Goal: Task Accomplishment & Management: Complete application form

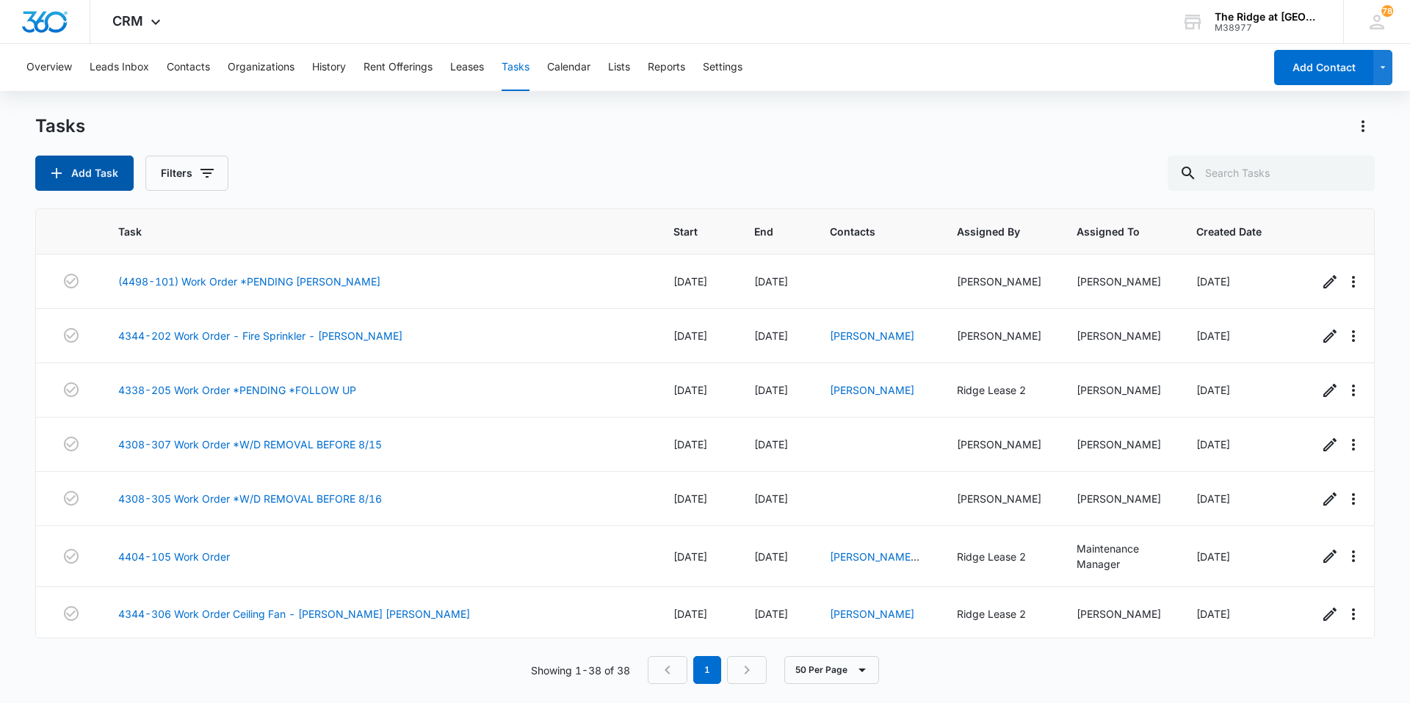
click at [57, 174] on icon "button" at bounding box center [56, 173] width 10 height 10
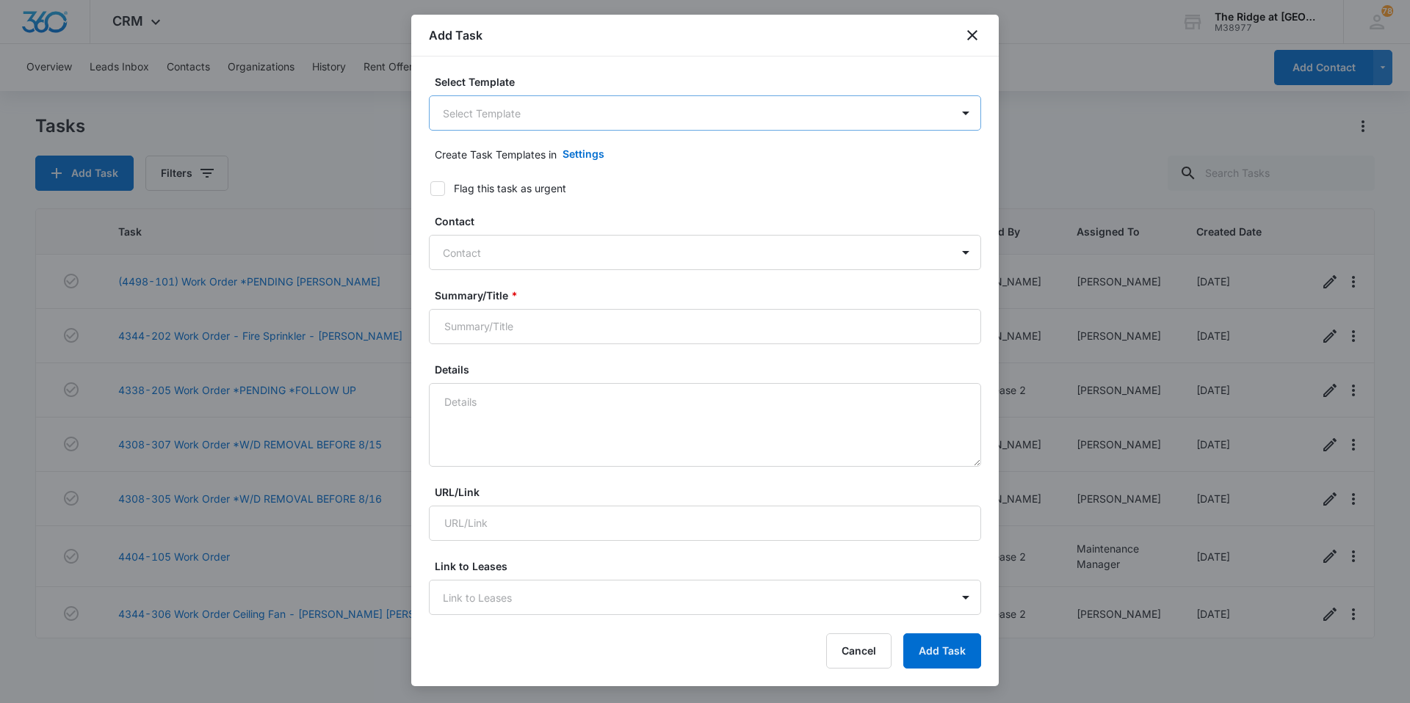
click at [471, 115] on body "CRM Apps Reputation Websites Forms CRM Email Social Content Ads Intelligence Fi…" at bounding box center [705, 351] width 1410 height 703
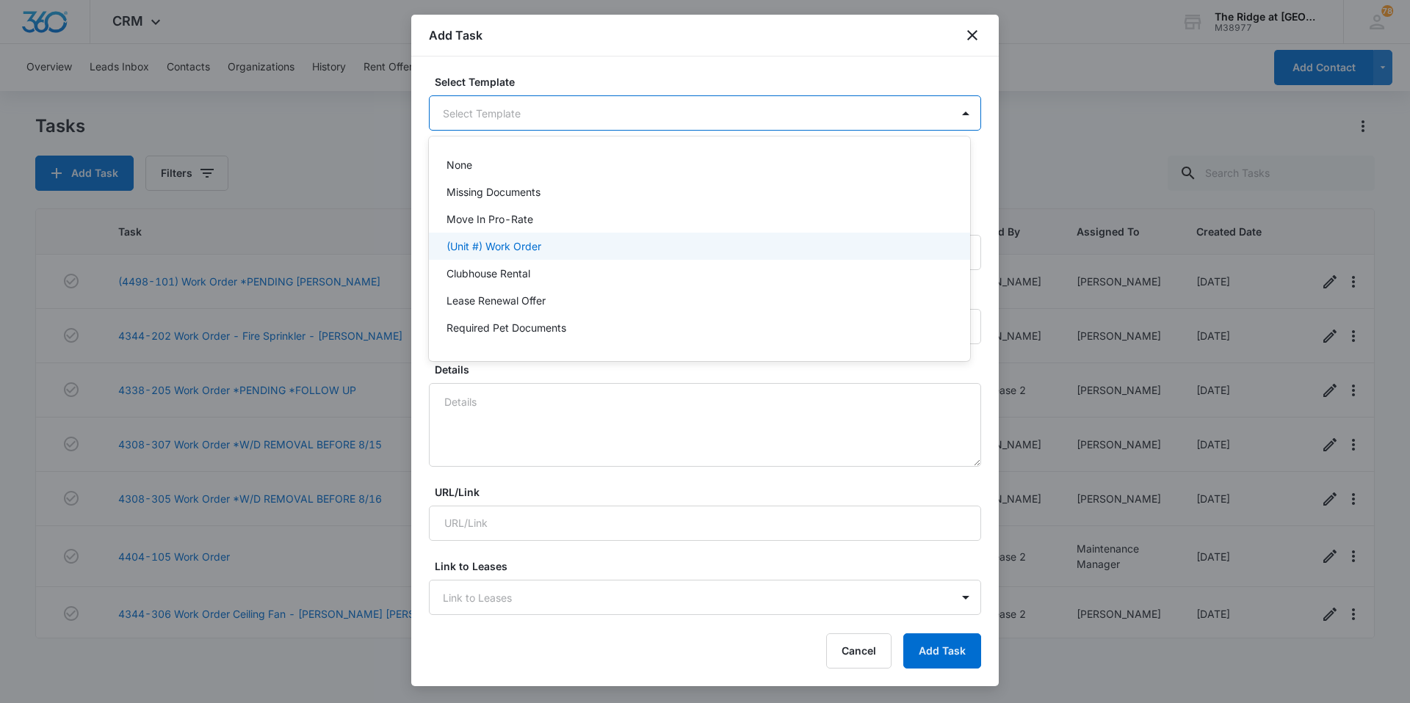
click at [489, 247] on p "(Unit #) Work Order" at bounding box center [493, 246] width 95 height 15
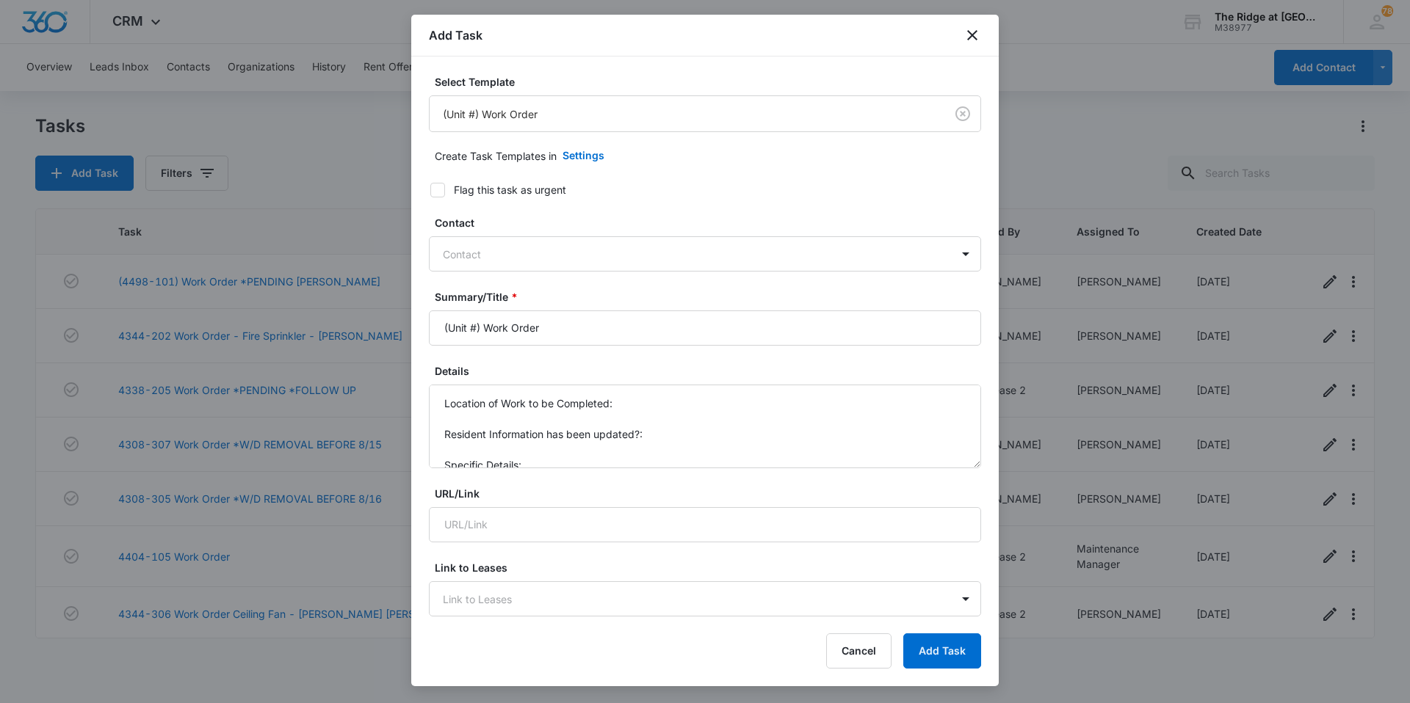
click at [489, 247] on div at bounding box center [696, 254] width 507 height 18
type input "[PERSON_NAME]"
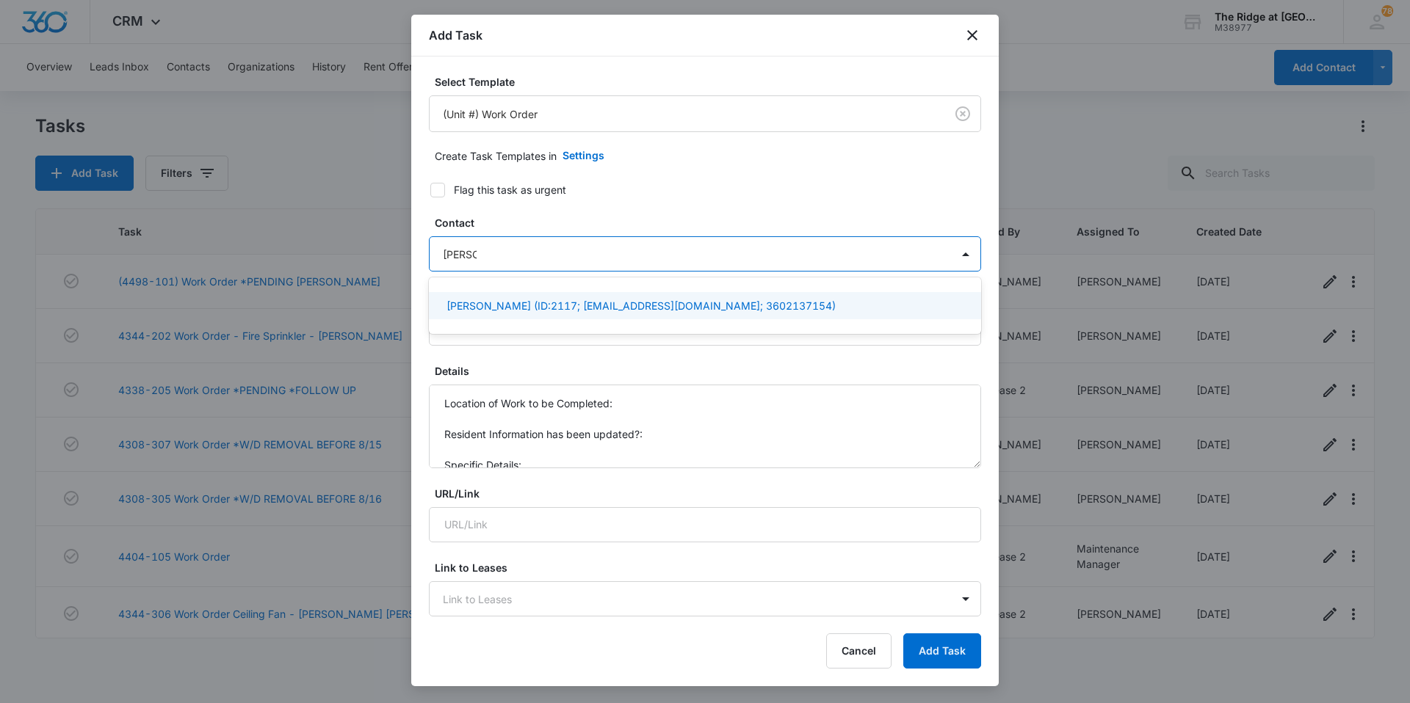
click at [479, 308] on p "[PERSON_NAME] (ID:2117; [EMAIL_ADDRESS][DOMAIN_NAME]; 3602137154)" at bounding box center [640, 305] width 389 height 15
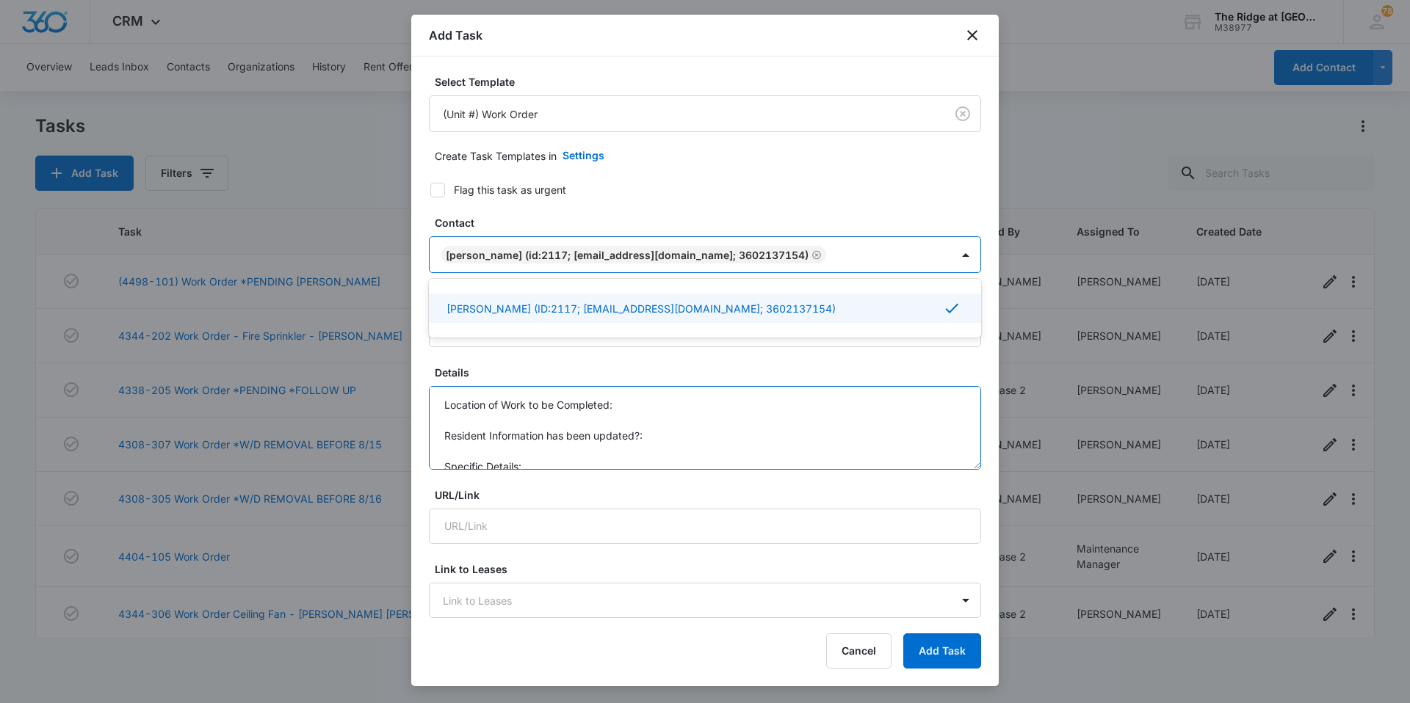
click at [453, 404] on textarea "Location of Work to be Completed: Resident Information has been updated?: Speci…" at bounding box center [705, 428] width 552 height 84
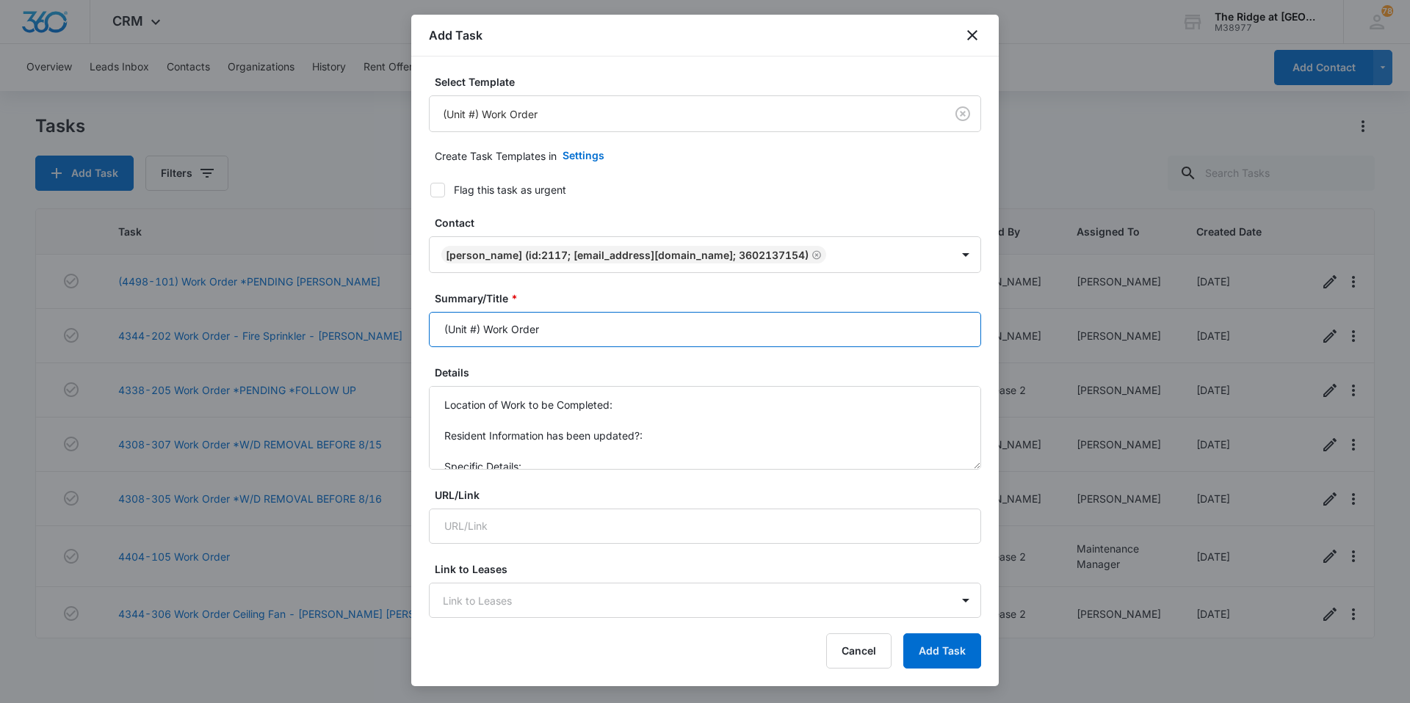
drag, startPoint x: 478, startPoint y: 330, endPoint x: 430, endPoint y: 336, distance: 48.2
click at [430, 336] on input "(Unit #) Work Order" at bounding box center [705, 329] width 552 height 35
click at [653, 322] on input "4412-206 Work Order" at bounding box center [705, 329] width 552 height 35
type input "4412-206 Work Order - Fridge Filter Replacement"
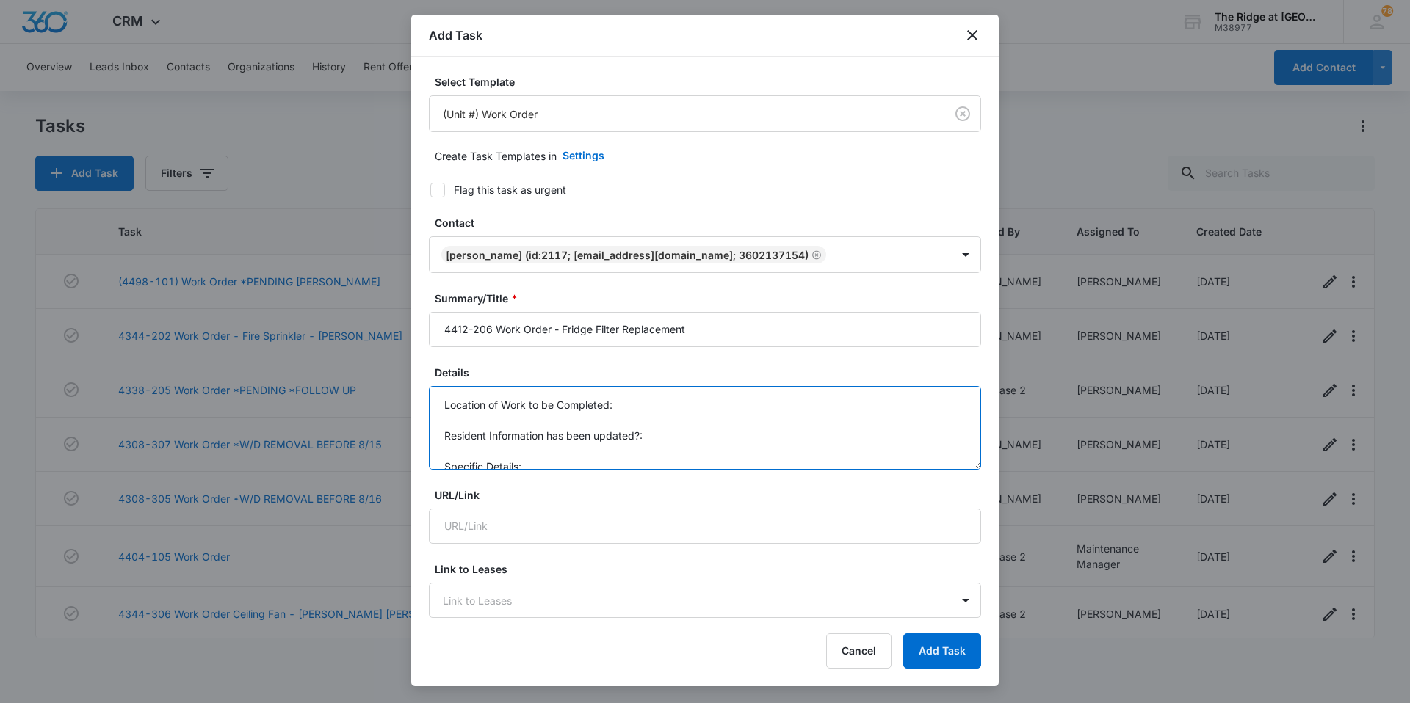
scroll to position [15, 0]
drag, startPoint x: 445, startPoint y: 404, endPoint x: 554, endPoint y: 479, distance: 132.0
click at [554, 479] on form "Select Template (Unit #) Work Order Create Task Templates in Settings Flag this…" at bounding box center [705, 717] width 552 height 1286
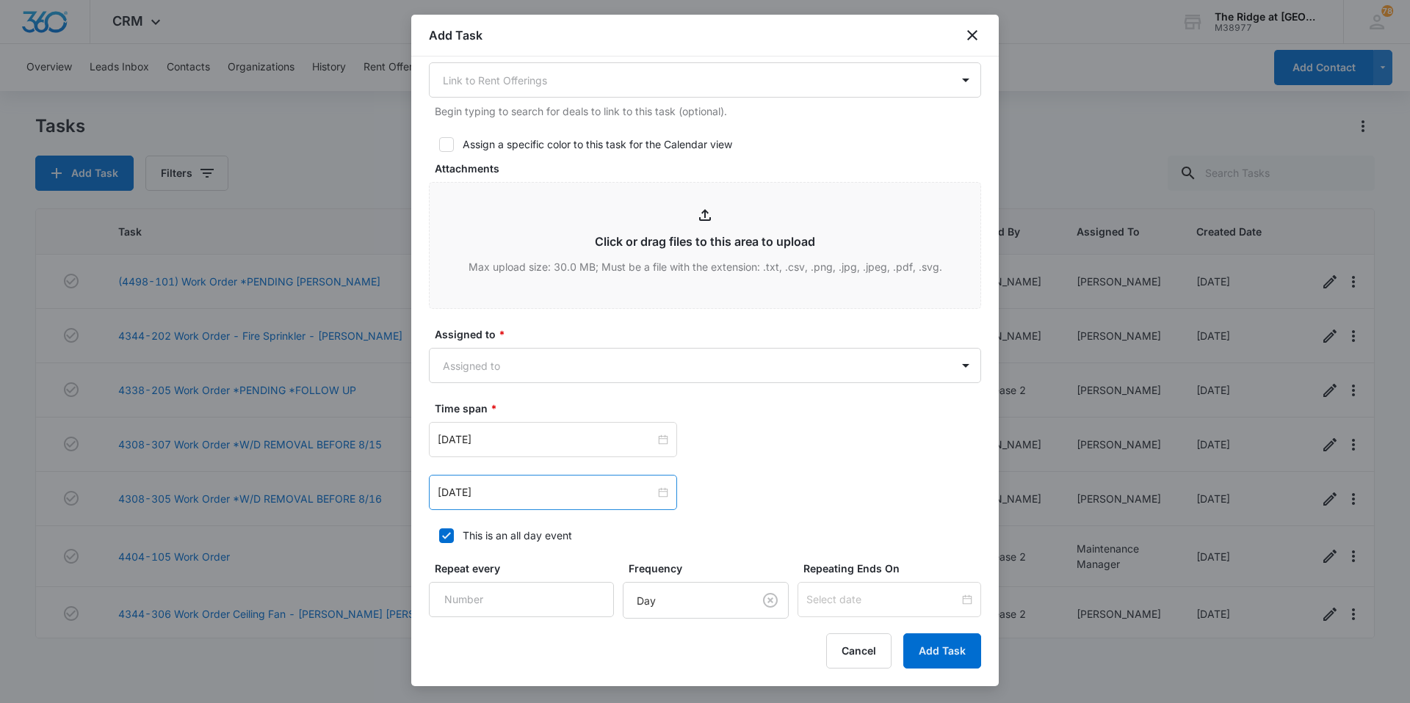
scroll to position [759, 0]
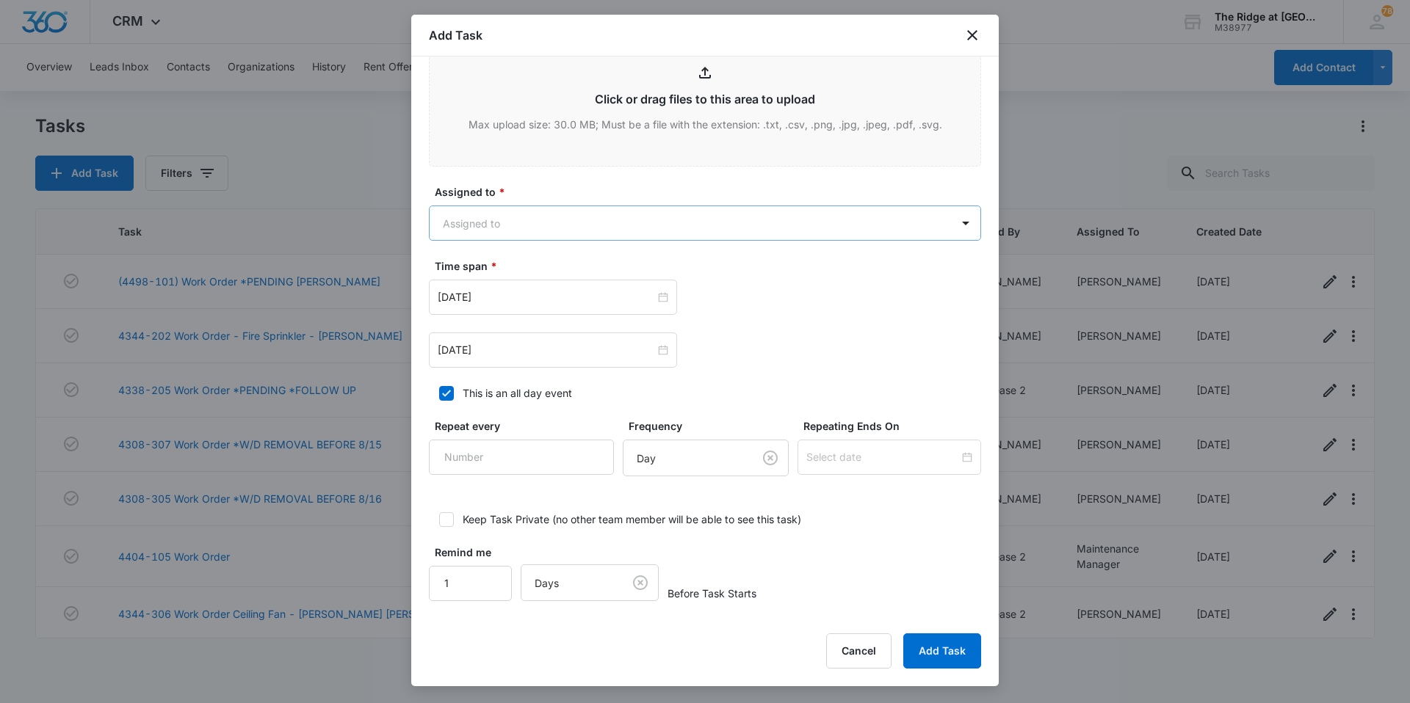
click at [501, 239] on body "CRM Apps Reputation Websites Forms CRM Email Social Content Ads Intelligence Fi…" at bounding box center [705, 351] width 1410 height 703
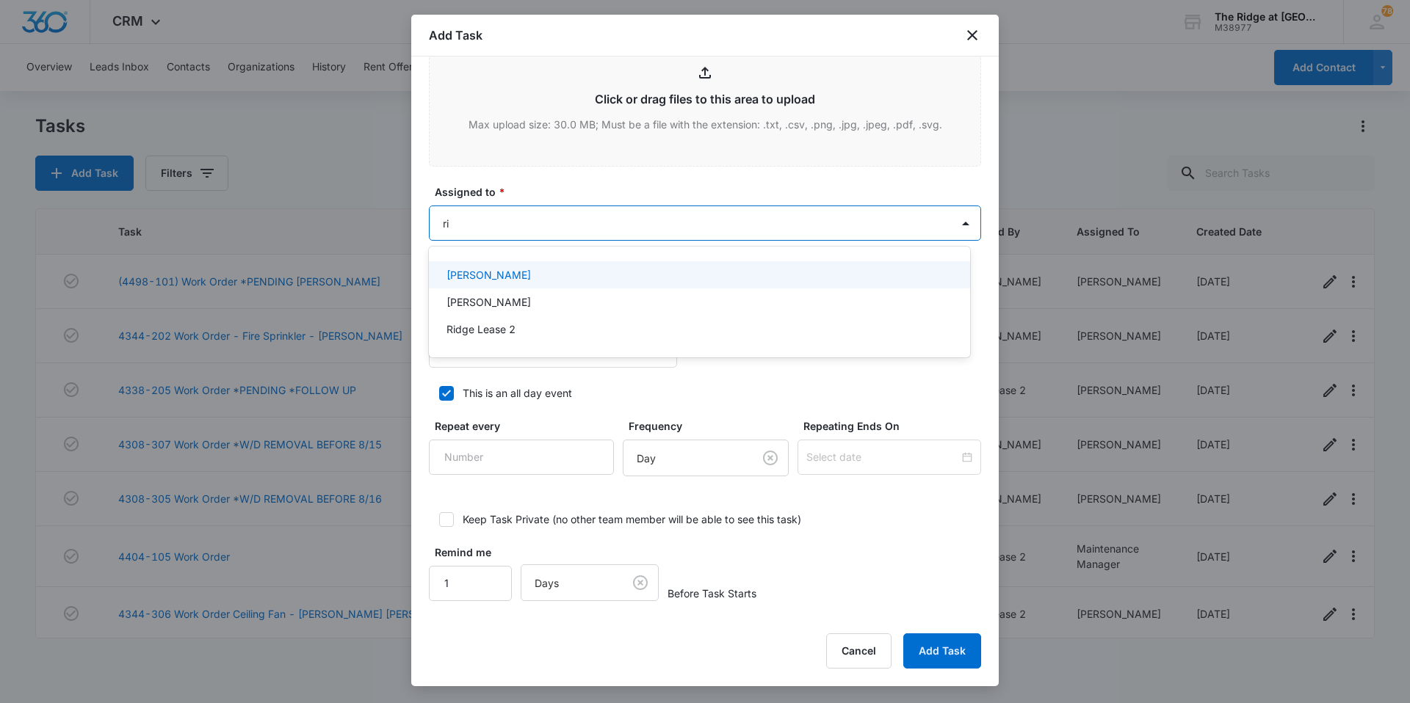
type input "ric"
click at [520, 282] on div "[PERSON_NAME]" at bounding box center [697, 274] width 503 height 15
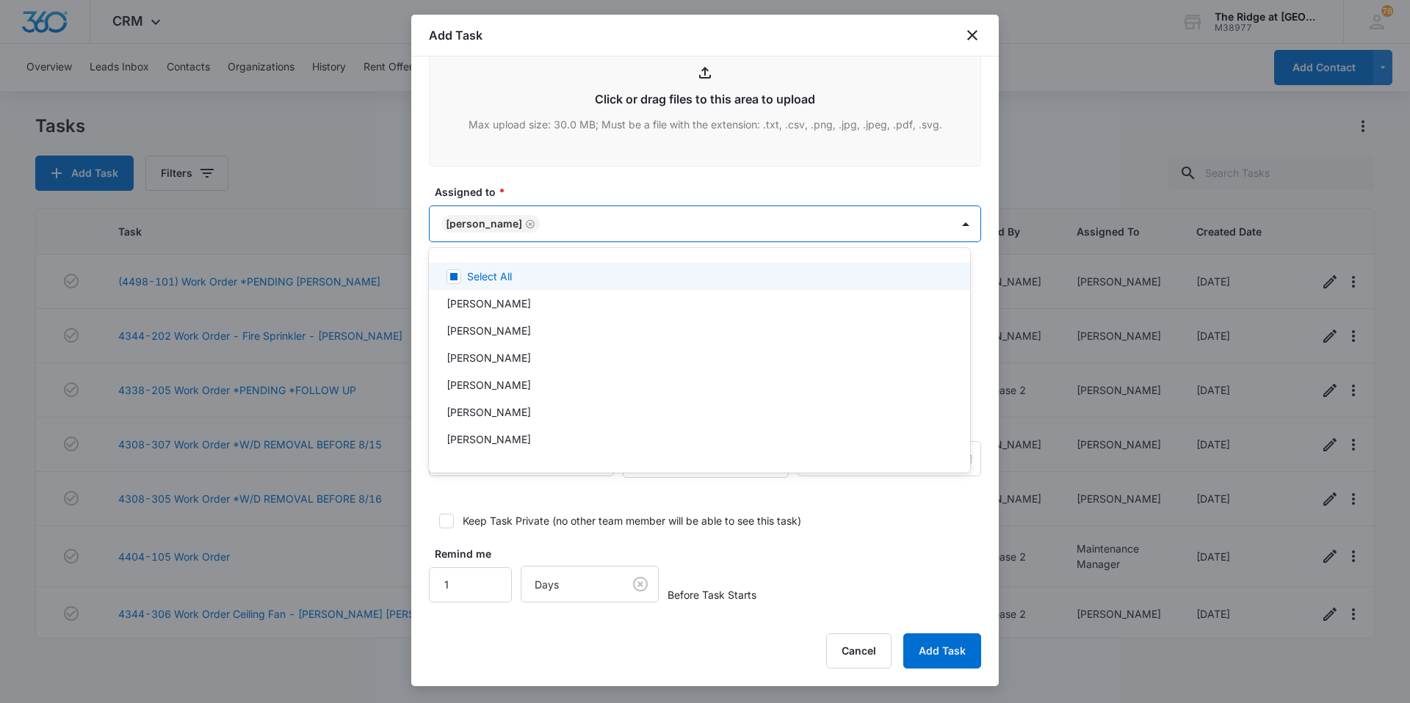
click at [563, 185] on div at bounding box center [705, 351] width 1410 height 703
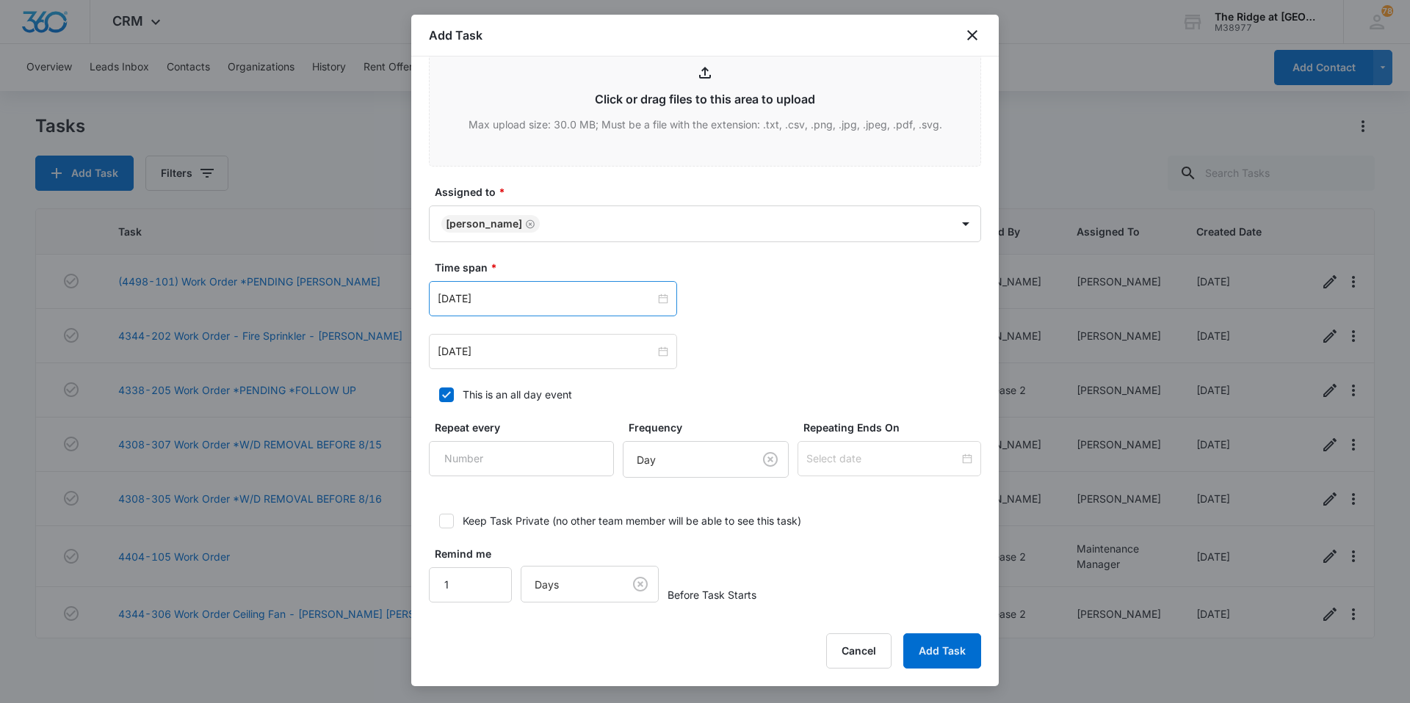
click at [543, 309] on div "[DATE]" at bounding box center [553, 298] width 248 height 35
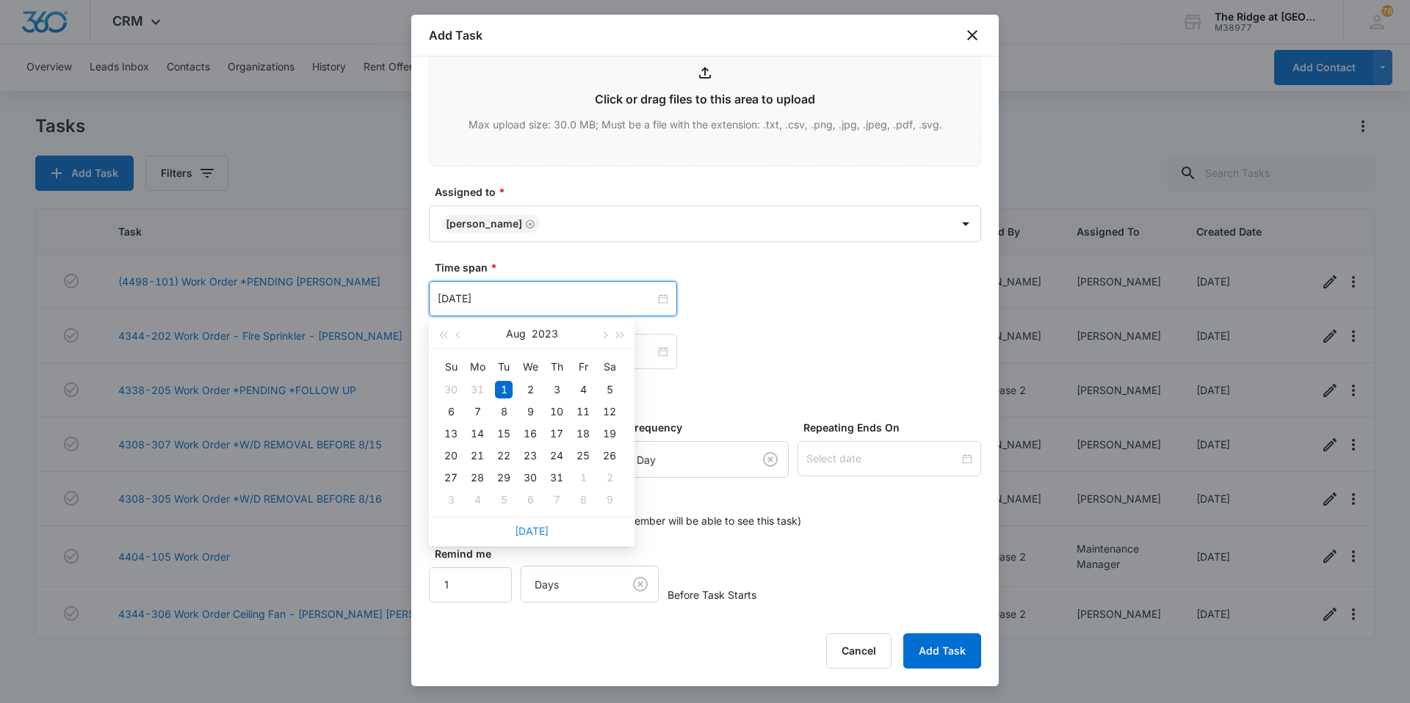
click at [529, 537] on link "[DATE]" at bounding box center [532, 531] width 34 height 12
type input "[DATE]"
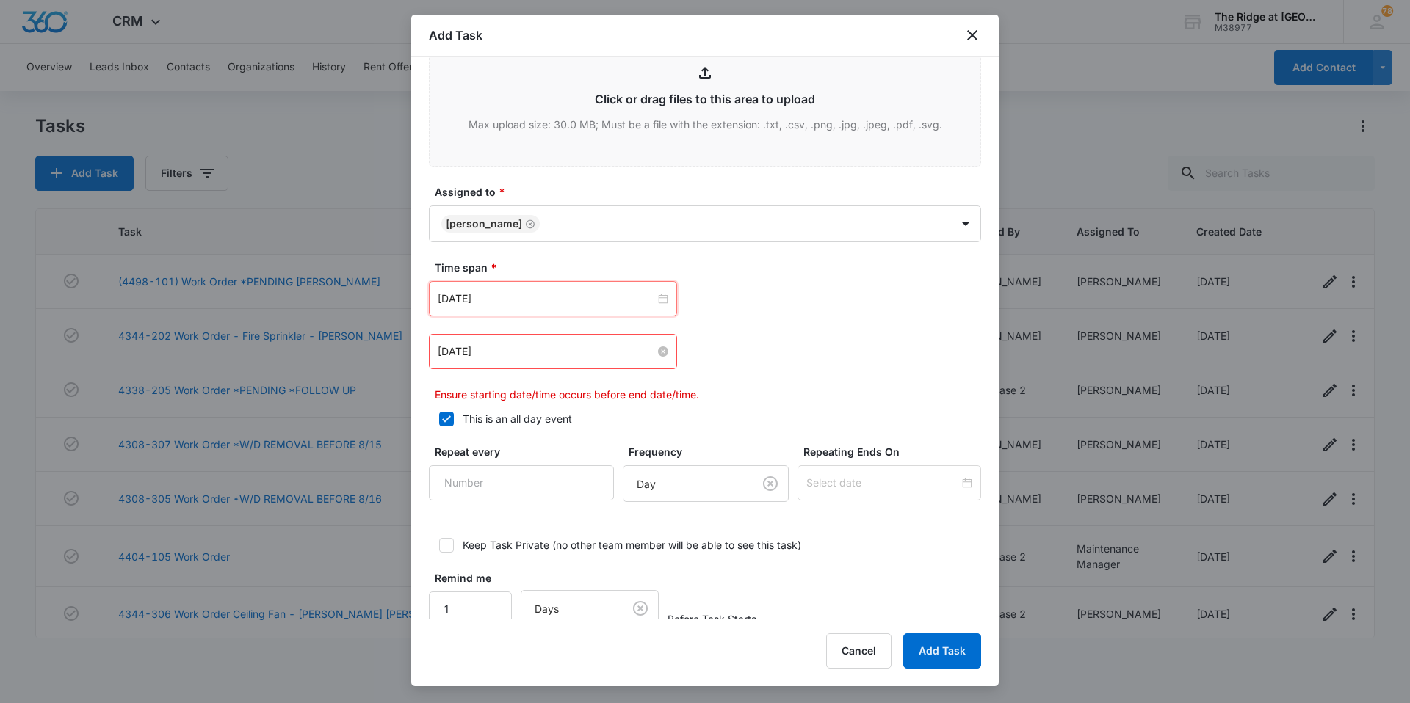
click at [519, 353] on input "[DATE]" at bounding box center [546, 352] width 217 height 16
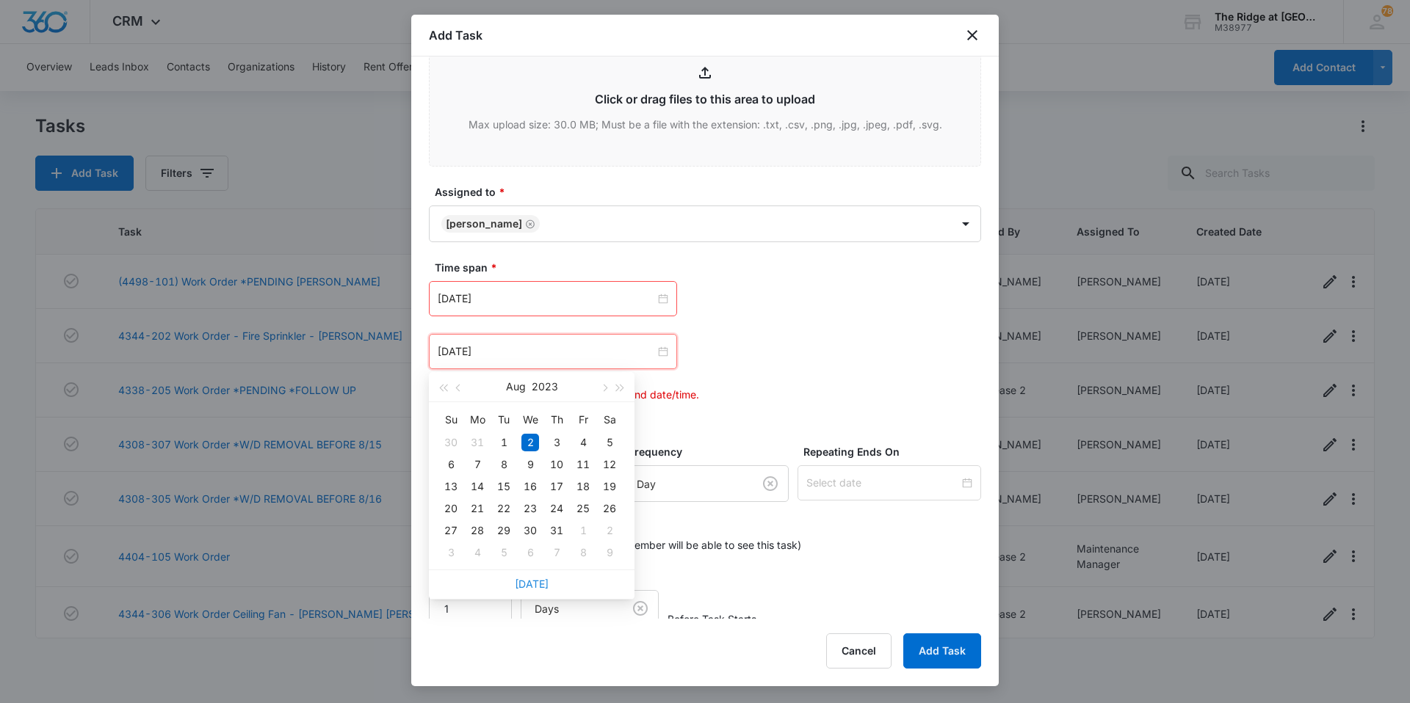
click at [541, 584] on link "[DATE]" at bounding box center [532, 584] width 34 height 12
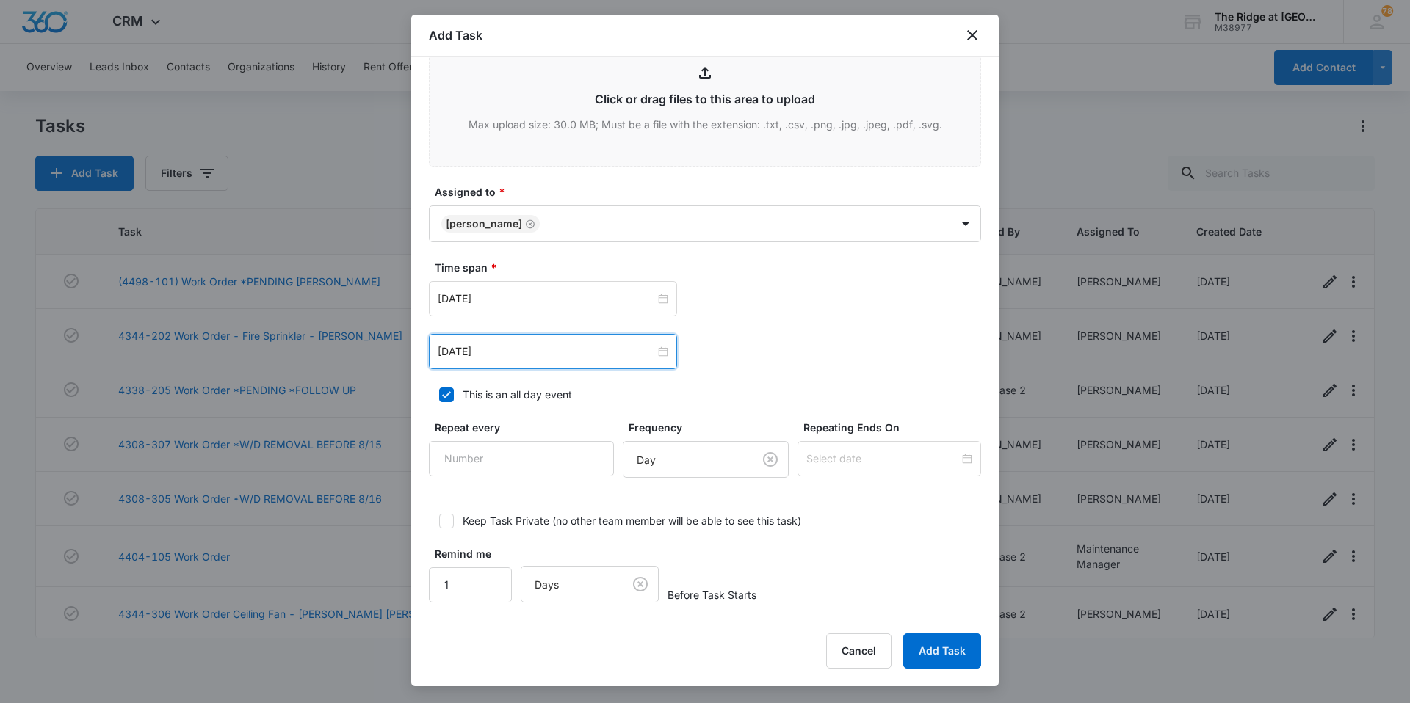
click at [507, 339] on div "[DATE]" at bounding box center [553, 351] width 248 height 35
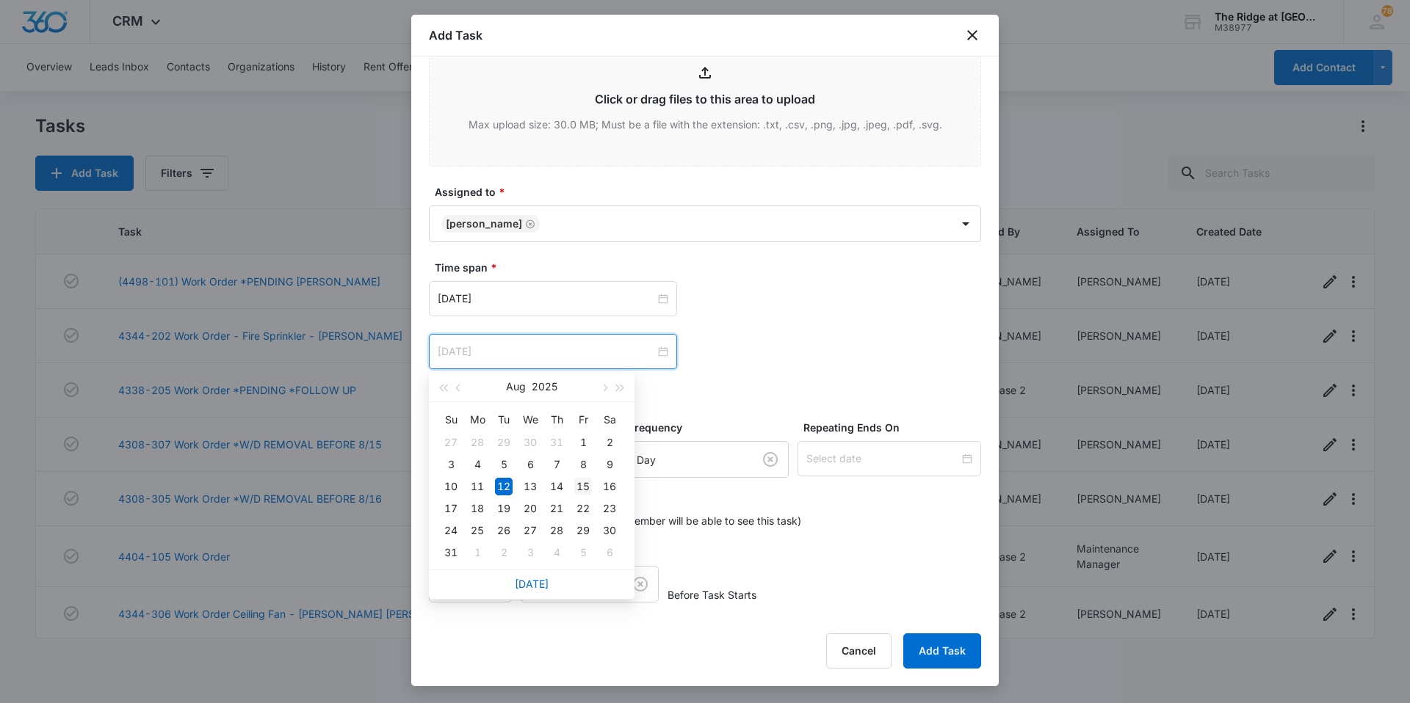
type input "[DATE]"
click at [589, 491] on div "15" at bounding box center [583, 487] width 18 height 18
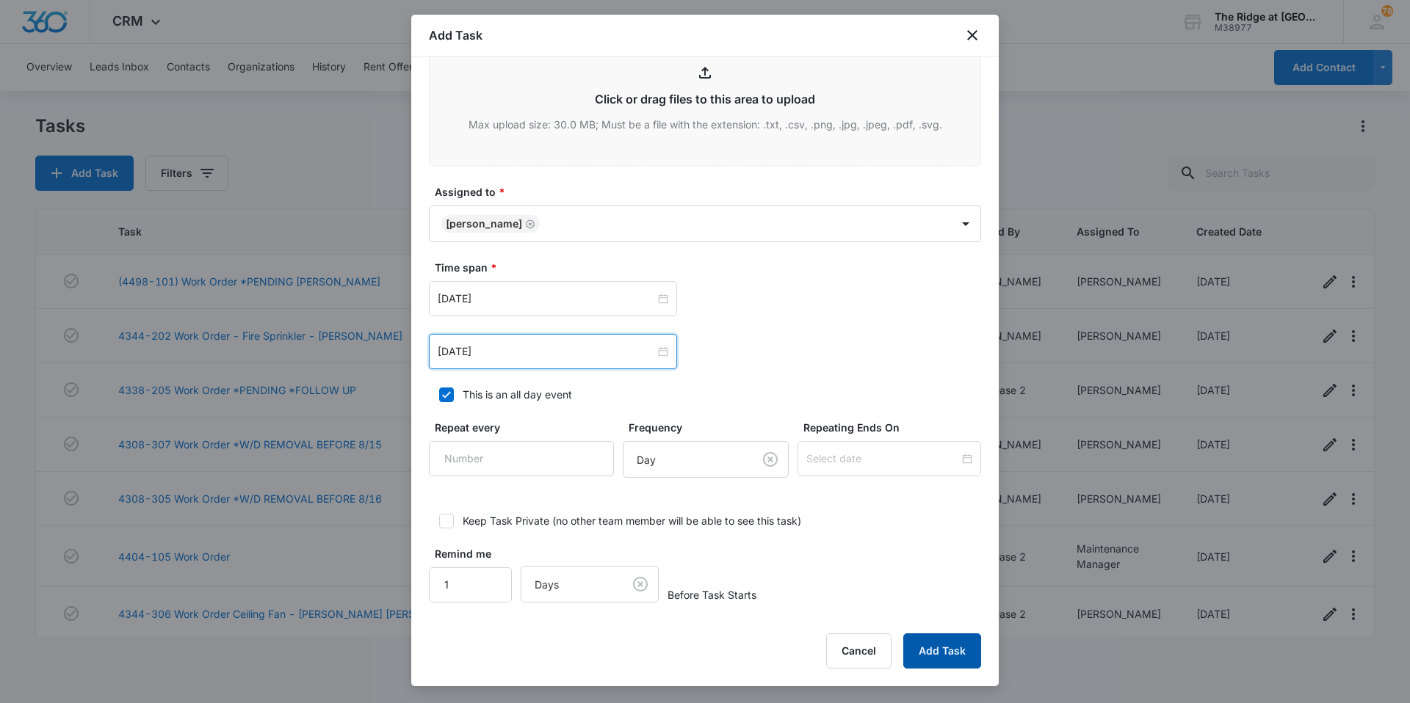
click at [933, 651] on button "Add Task" at bounding box center [942, 651] width 78 height 35
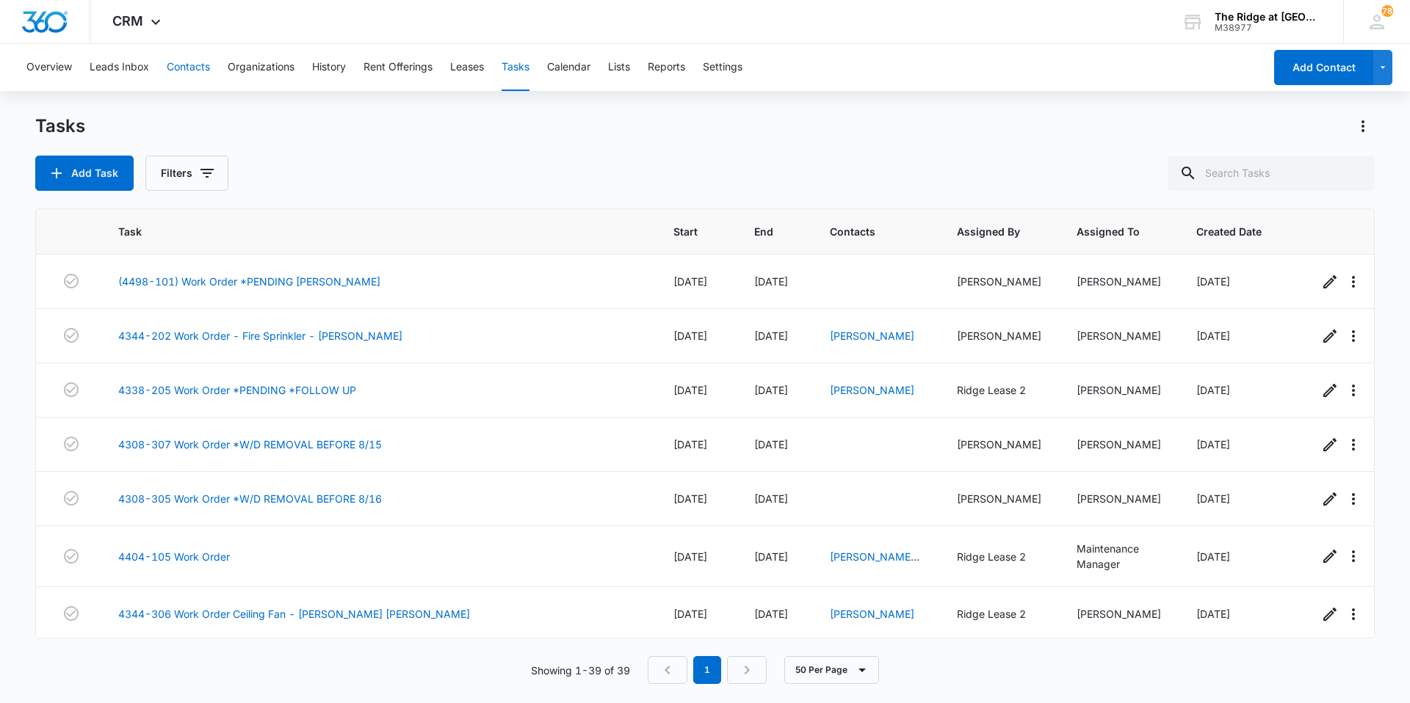
click at [186, 70] on button "Contacts" at bounding box center [188, 67] width 43 height 47
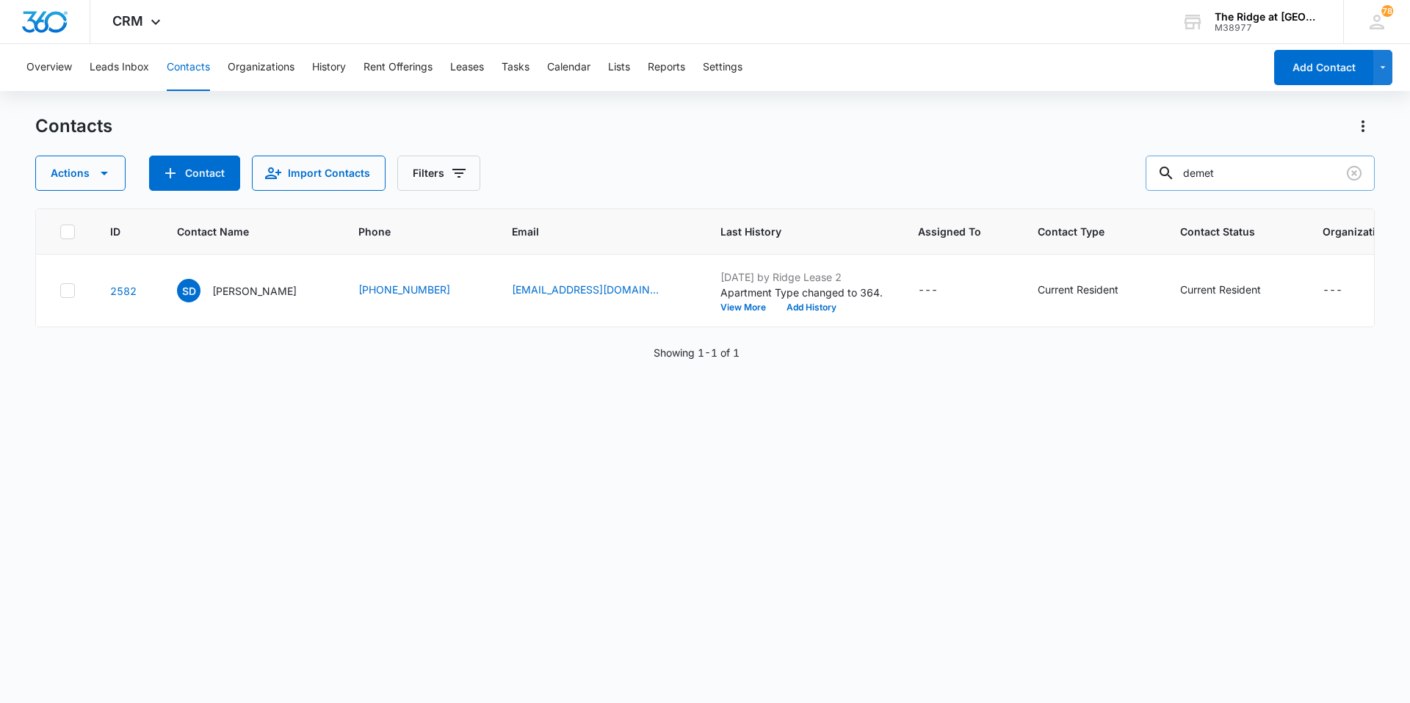
drag, startPoint x: 1234, startPoint y: 180, endPoint x: 1162, endPoint y: 171, distance: 72.5
click at [1165, 172] on input "demet" at bounding box center [1259, 173] width 229 height 35
type input "BANK"
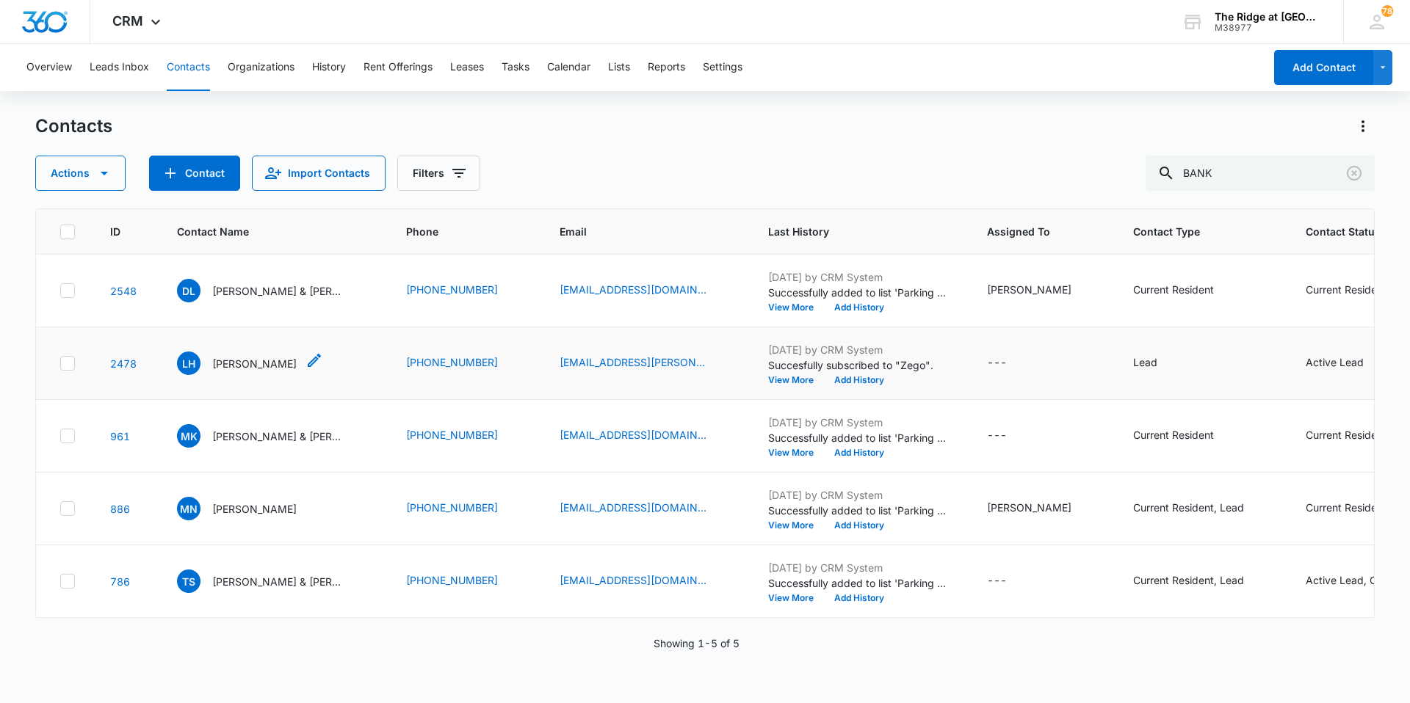
click at [269, 363] on p "[PERSON_NAME]" at bounding box center [254, 363] width 84 height 15
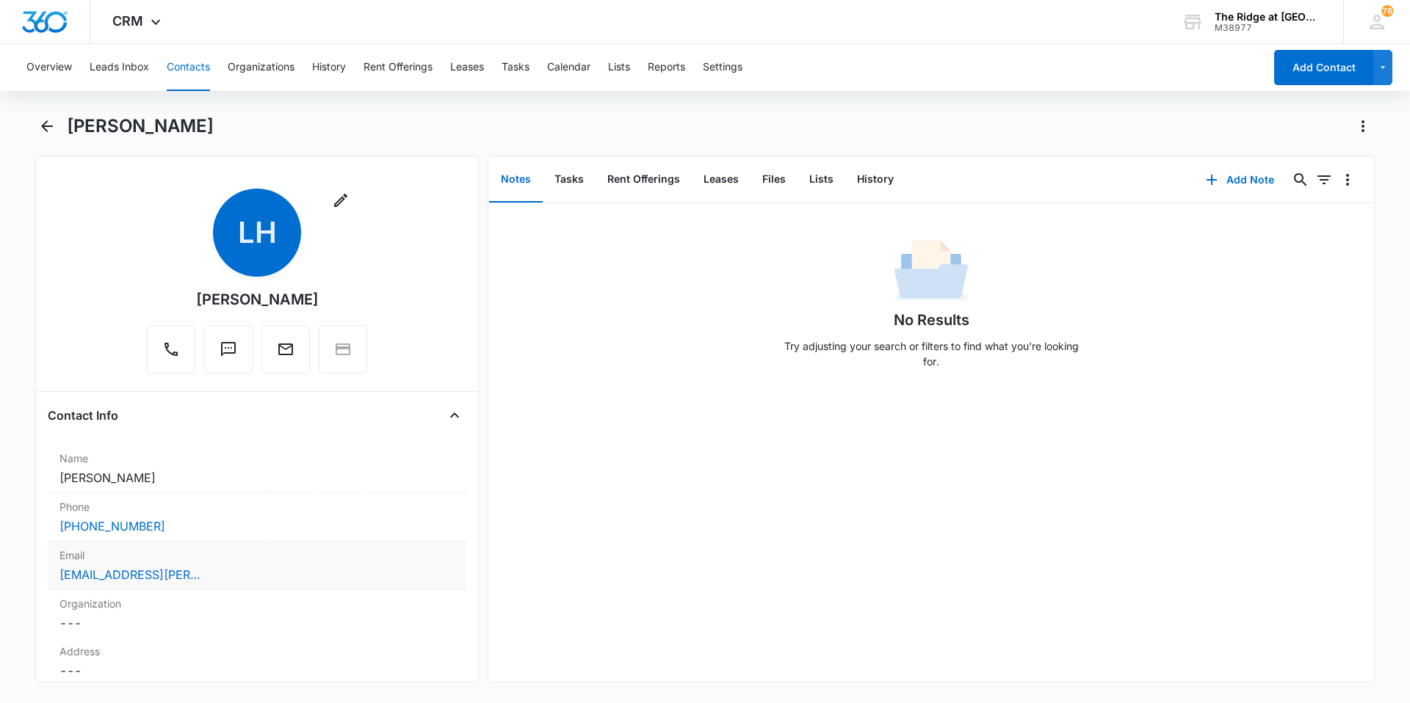
click at [290, 571] on div "[EMAIL_ADDRESS][PERSON_NAME][DOMAIN_NAME]" at bounding box center [256, 575] width 395 height 18
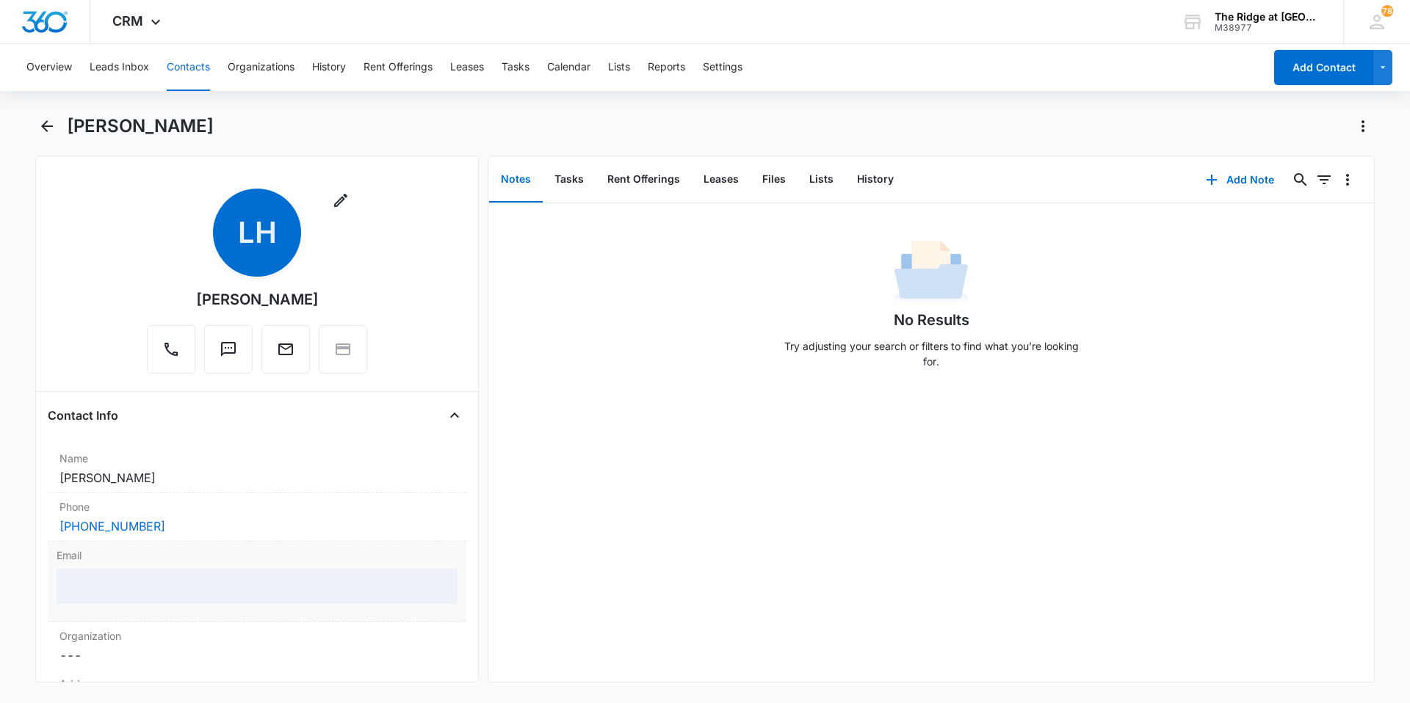
click at [290, 571] on div at bounding box center [257, 586] width 401 height 35
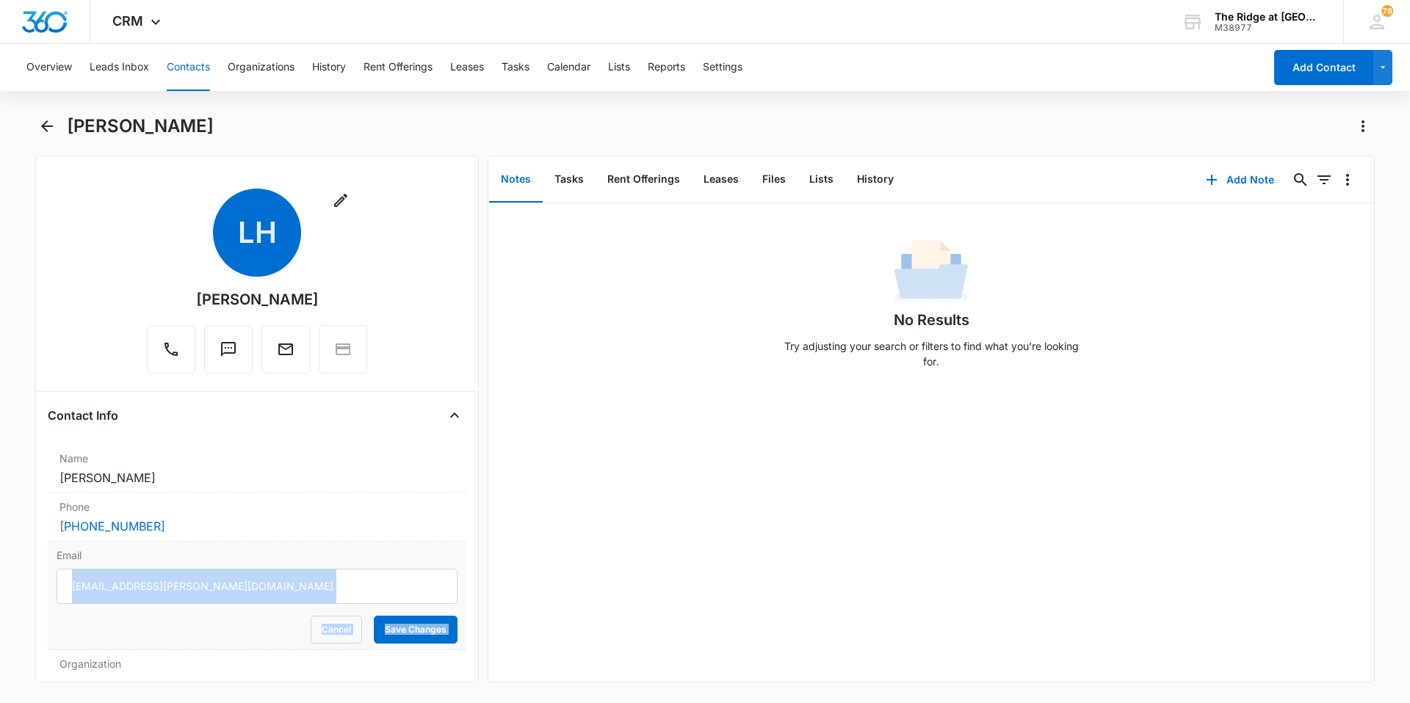
click at [283, 593] on input "[EMAIL_ADDRESS][PERSON_NAME][DOMAIN_NAME]" at bounding box center [257, 586] width 401 height 35
drag, startPoint x: 279, startPoint y: 593, endPoint x: 250, endPoint y: 592, distance: 28.7
click at [278, 593] on input "[EMAIL_ADDRESS][PERSON_NAME][DOMAIN_NAME]" at bounding box center [257, 586] width 401 height 35
click at [250, 592] on input "[EMAIL_ADDRESS][PERSON_NAME][DOMAIN_NAME]" at bounding box center [257, 586] width 401 height 35
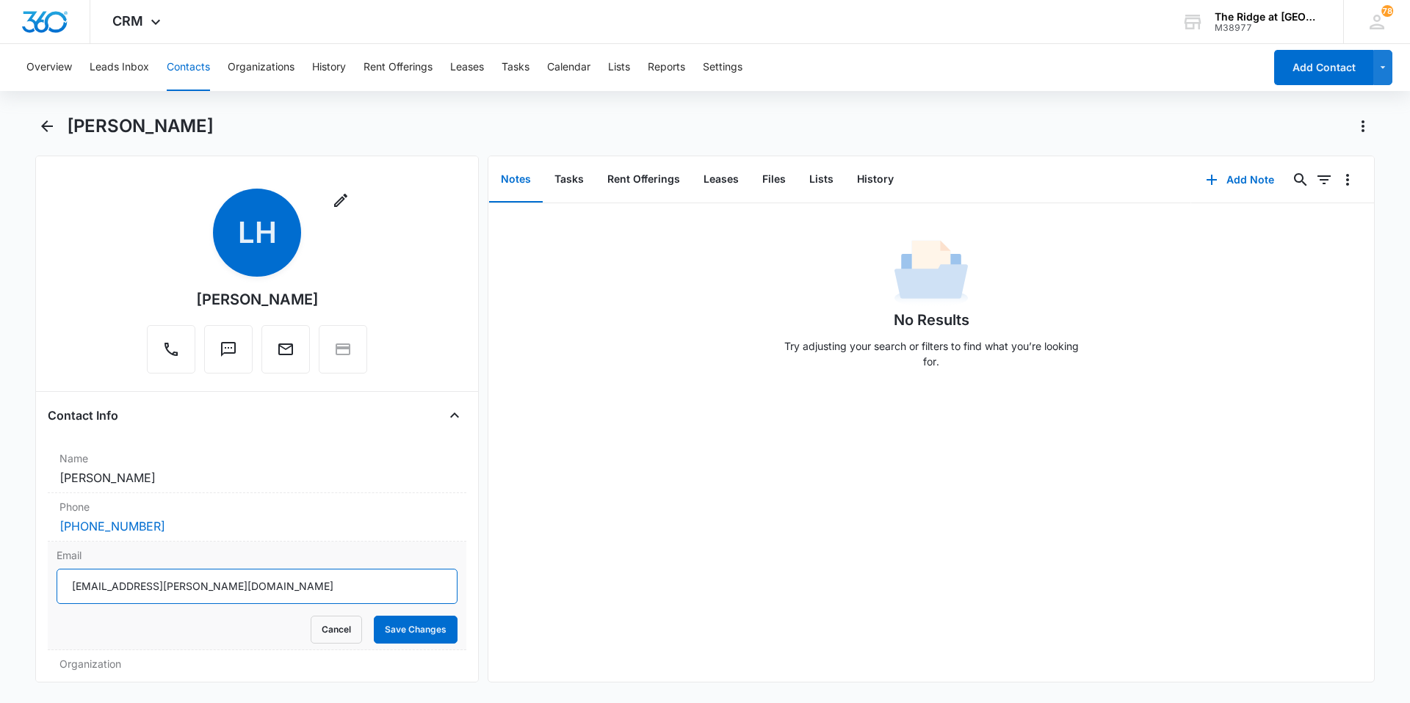
click at [250, 592] on input "[EMAIL_ADDRESS][PERSON_NAME][DOMAIN_NAME]" at bounding box center [257, 586] width 401 height 35
click at [311, 637] on button "Cancel" at bounding box center [336, 630] width 51 height 28
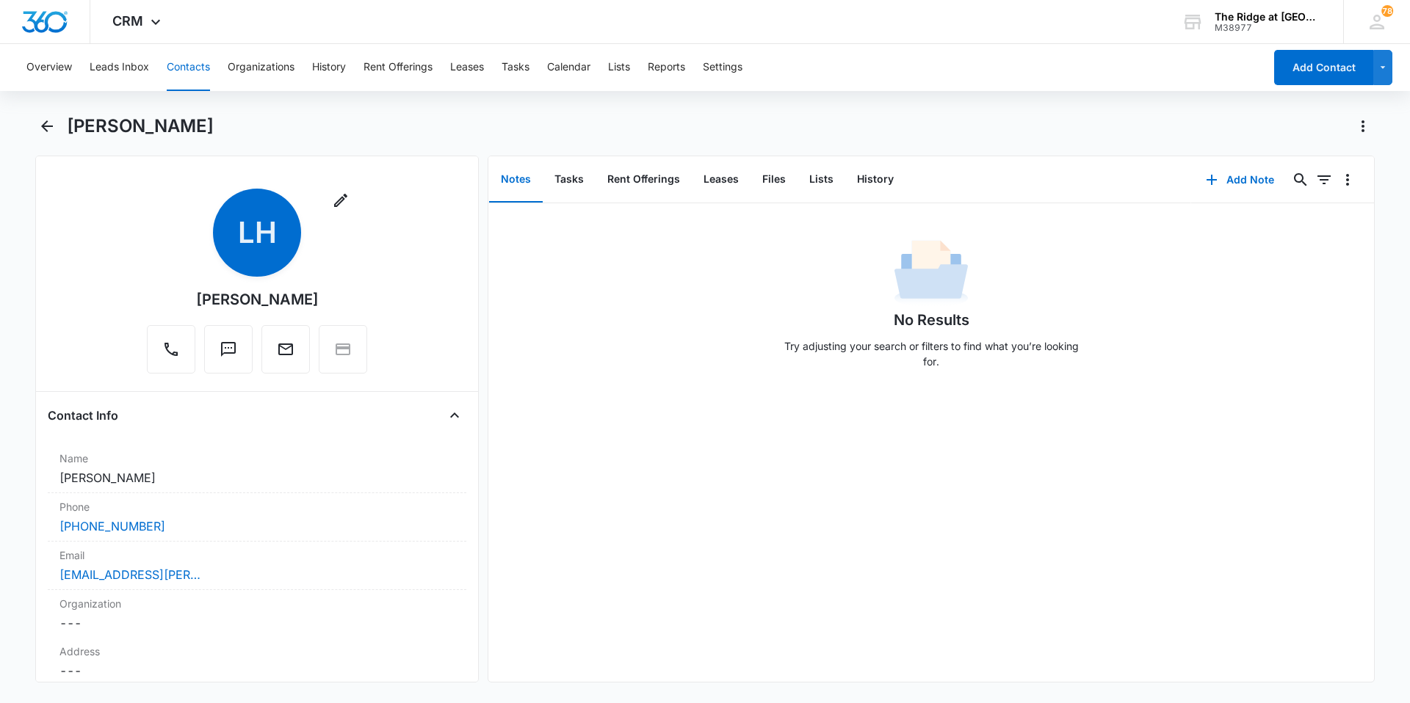
click at [676, 483] on div "No Results Try adjusting your search or filters to find what you’re looking for." at bounding box center [931, 442] width 886 height 479
click at [777, 598] on div "No Results Try adjusting your search or filters to find what you’re looking for." at bounding box center [931, 442] width 886 height 479
click at [865, 593] on div "No Results Try adjusting your search or filters to find what you’re looking for." at bounding box center [931, 442] width 886 height 479
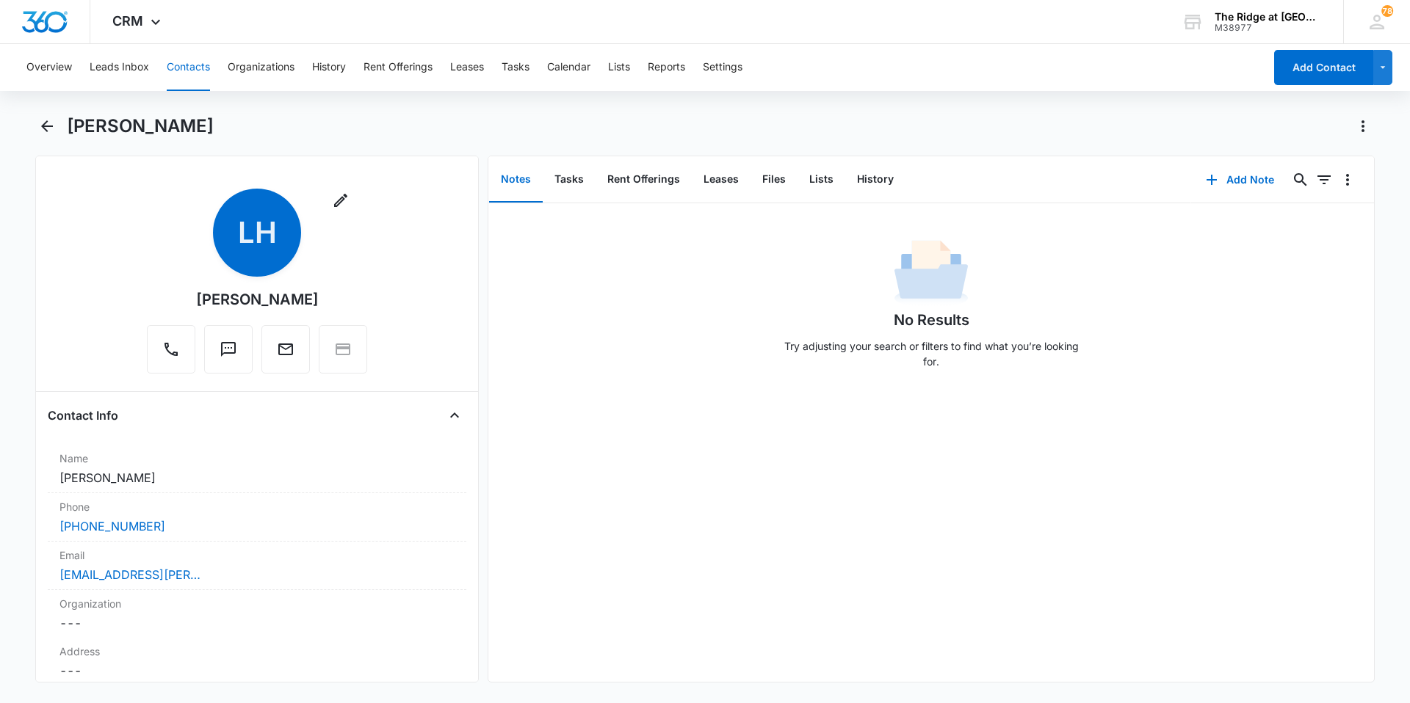
click at [909, 549] on div "No Results Try adjusting your search or filters to find what you’re looking for." at bounding box center [931, 442] width 886 height 479
